Goal: Check status: Check status

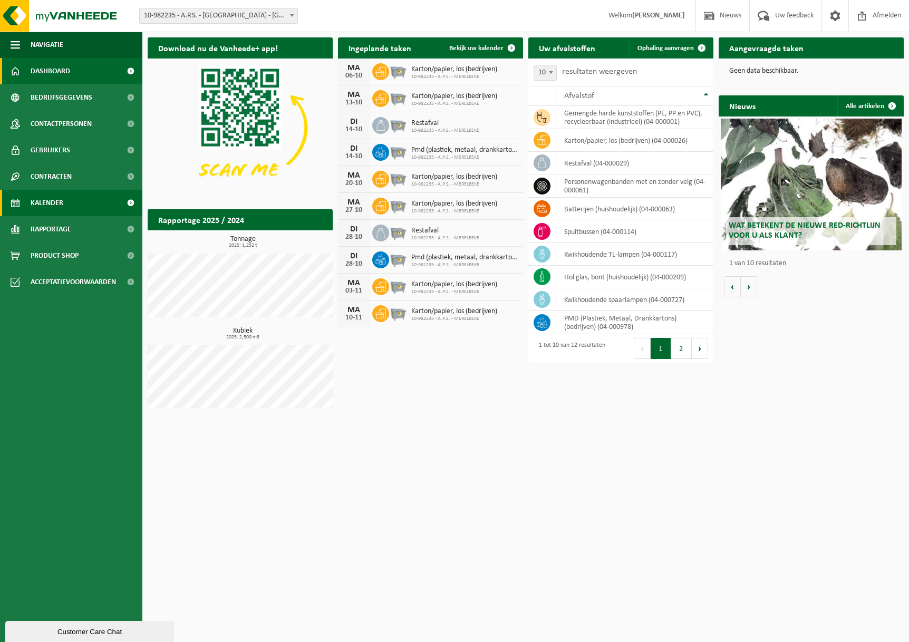
click at [55, 201] on span "Kalender" at bounding box center [47, 203] width 33 height 26
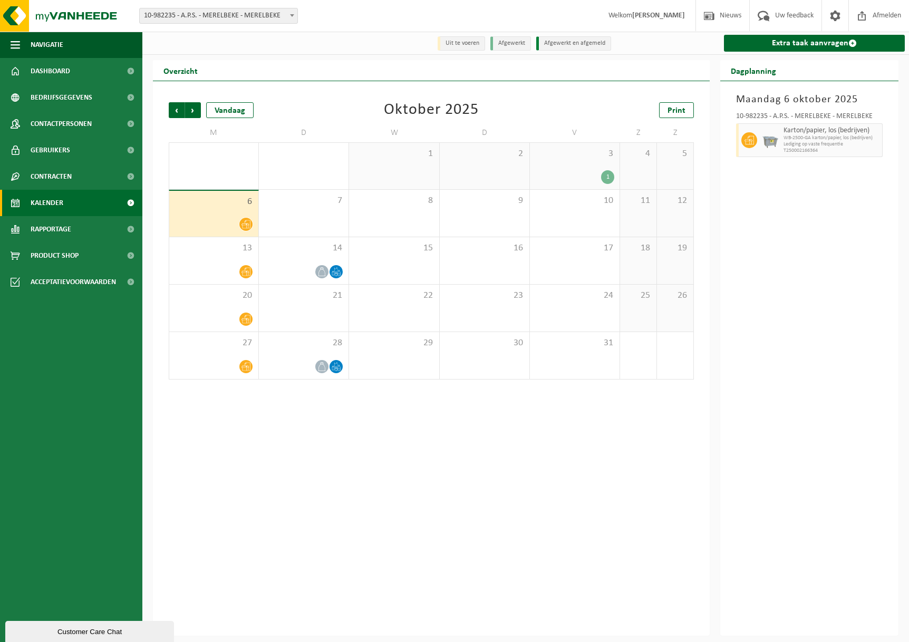
click at [248, 225] on icon at bounding box center [245, 224] width 9 height 9
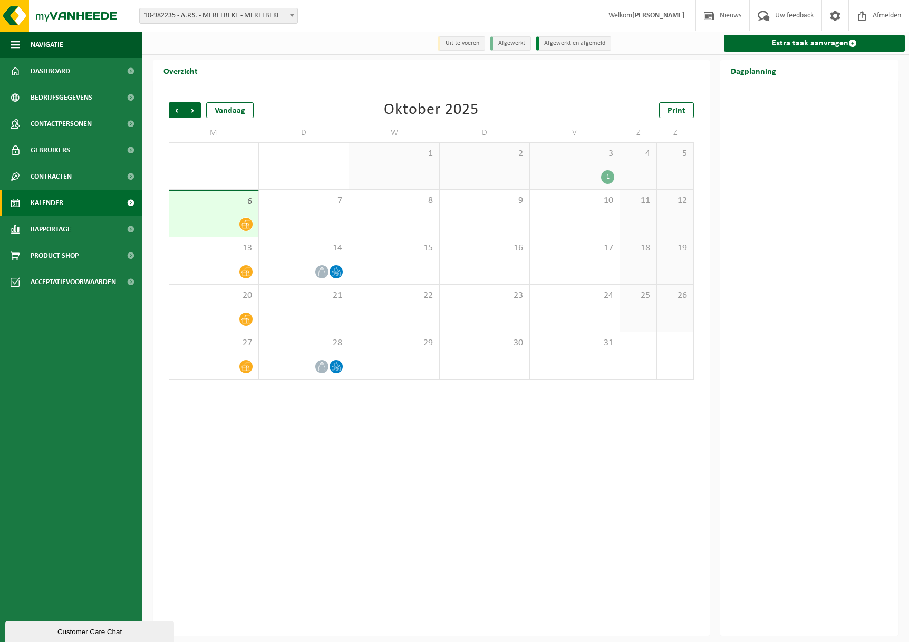
click at [248, 225] on icon at bounding box center [245, 224] width 9 height 9
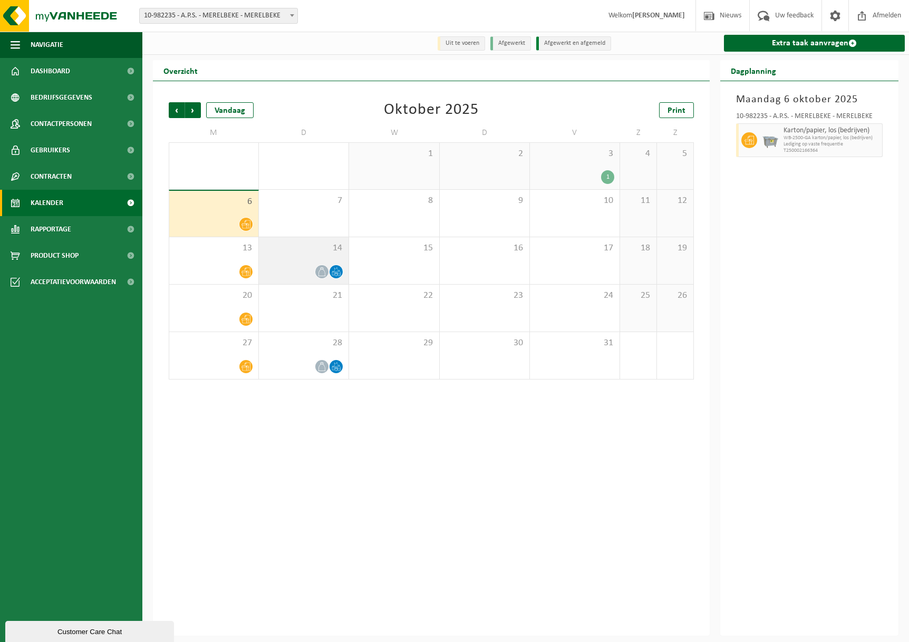
click at [334, 269] on icon at bounding box center [336, 271] width 9 height 9
